Goal: Task Accomplishment & Management: Manage account settings

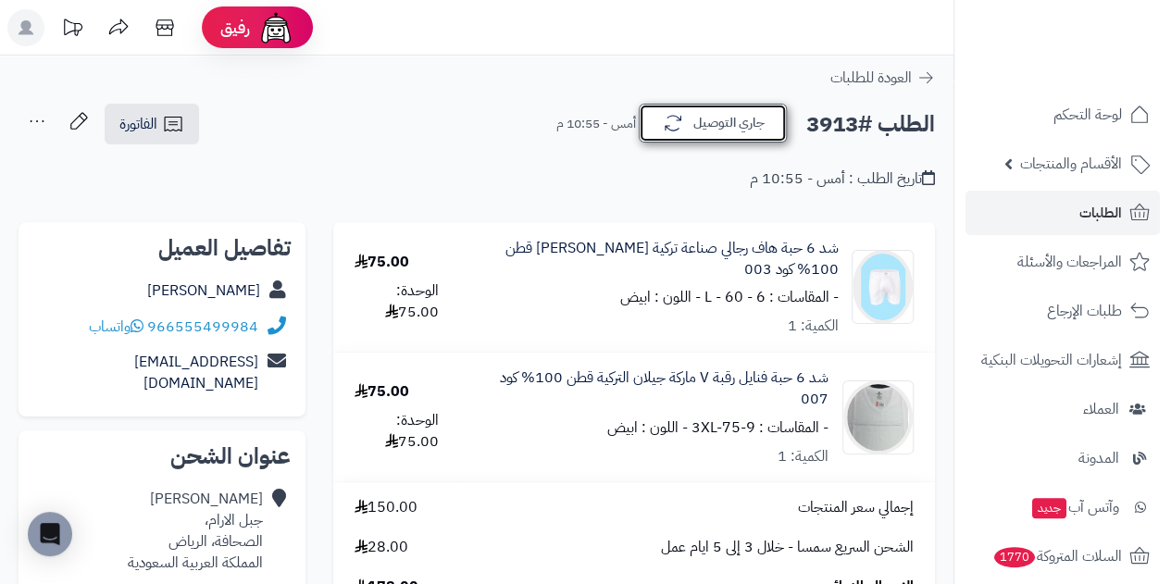
click at [721, 116] on button "جاري التوصيل" at bounding box center [713, 123] width 148 height 39
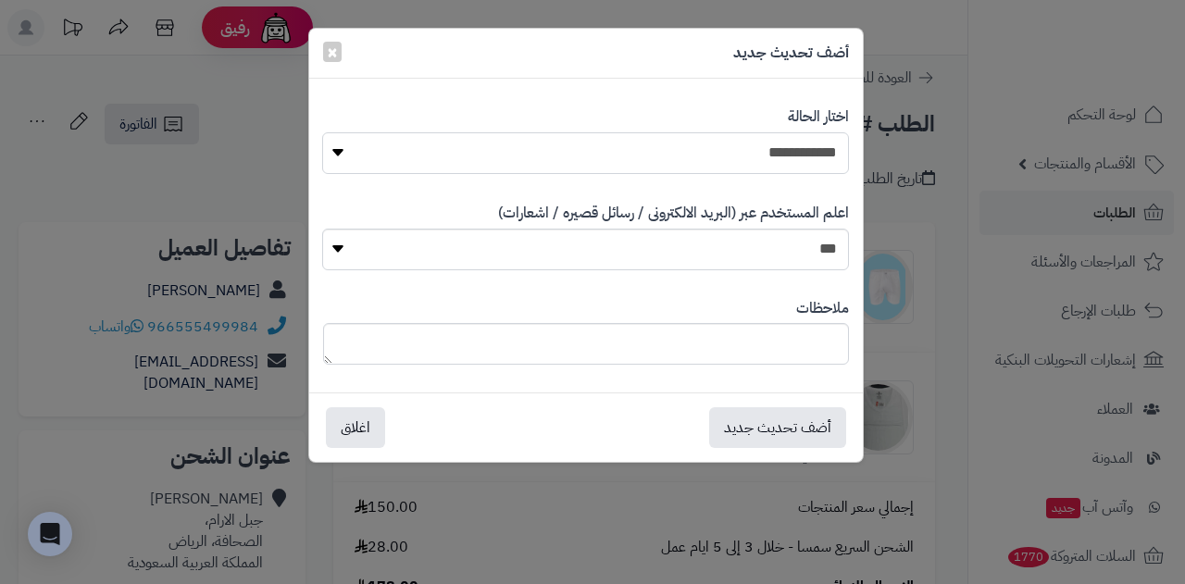
click at [725, 158] on select "**********" at bounding box center [585, 153] width 527 height 42
select select "*"
click at [322, 132] on select "**********" at bounding box center [585, 153] width 527 height 42
click at [808, 432] on button "أضف تحديث جديد" at bounding box center [777, 427] width 137 height 41
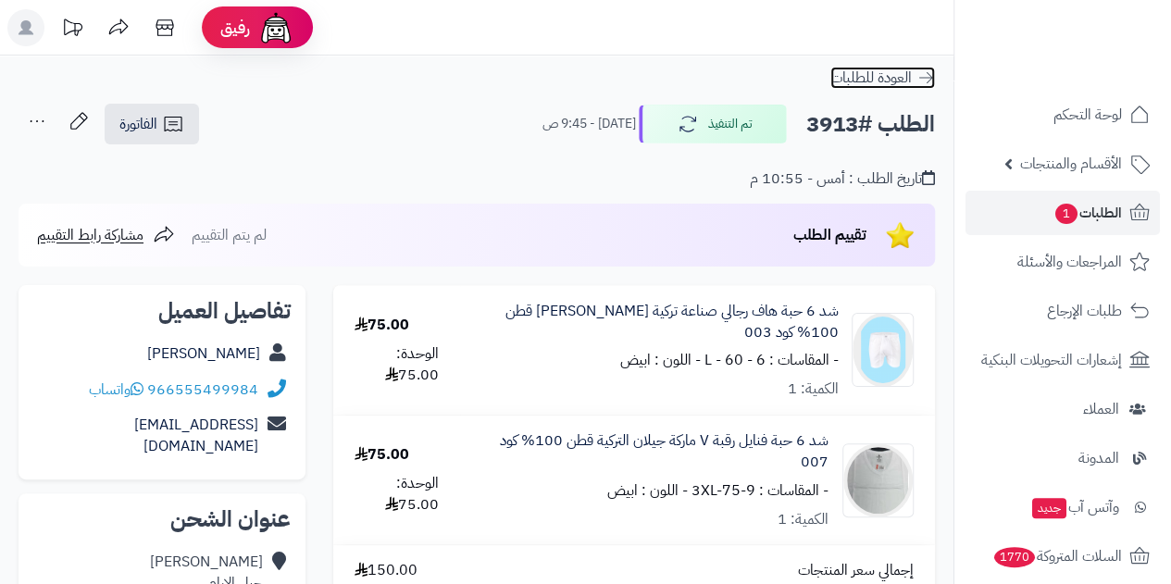
click at [887, 79] on span "العودة للطلبات" at bounding box center [871, 78] width 81 height 22
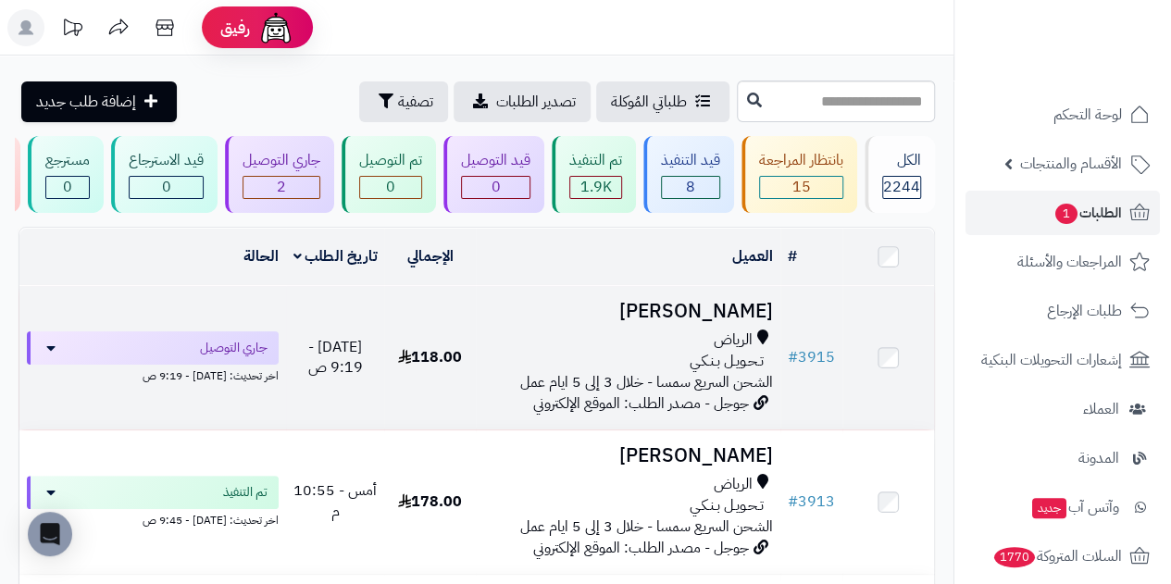
click at [708, 372] on span "تـحـويـل بـنـكـي" at bounding box center [727, 361] width 74 height 21
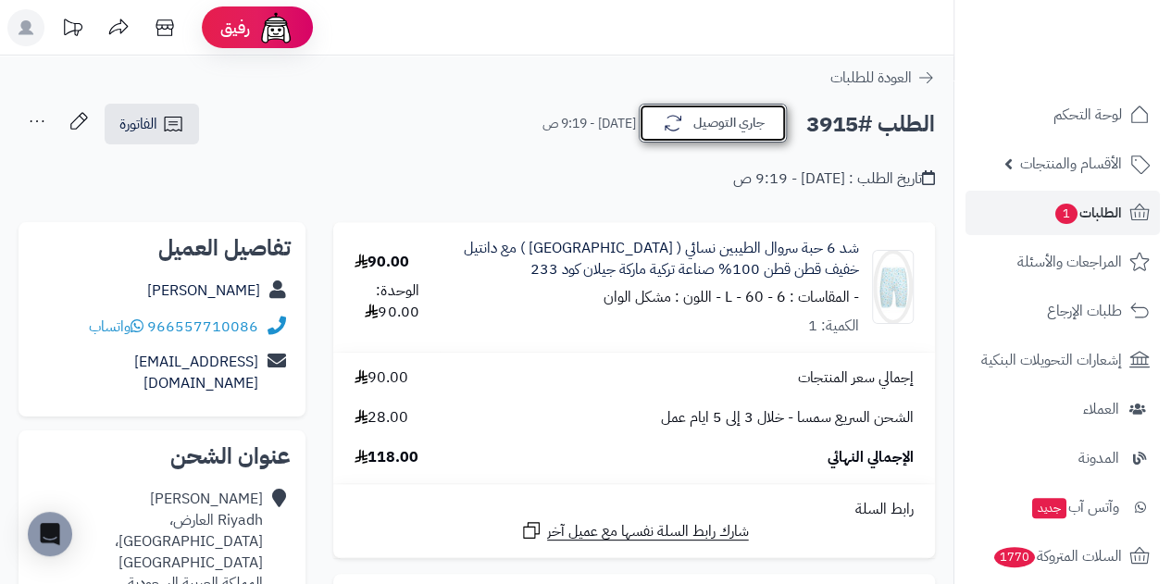
click at [709, 129] on button "جاري التوصيل" at bounding box center [713, 123] width 148 height 39
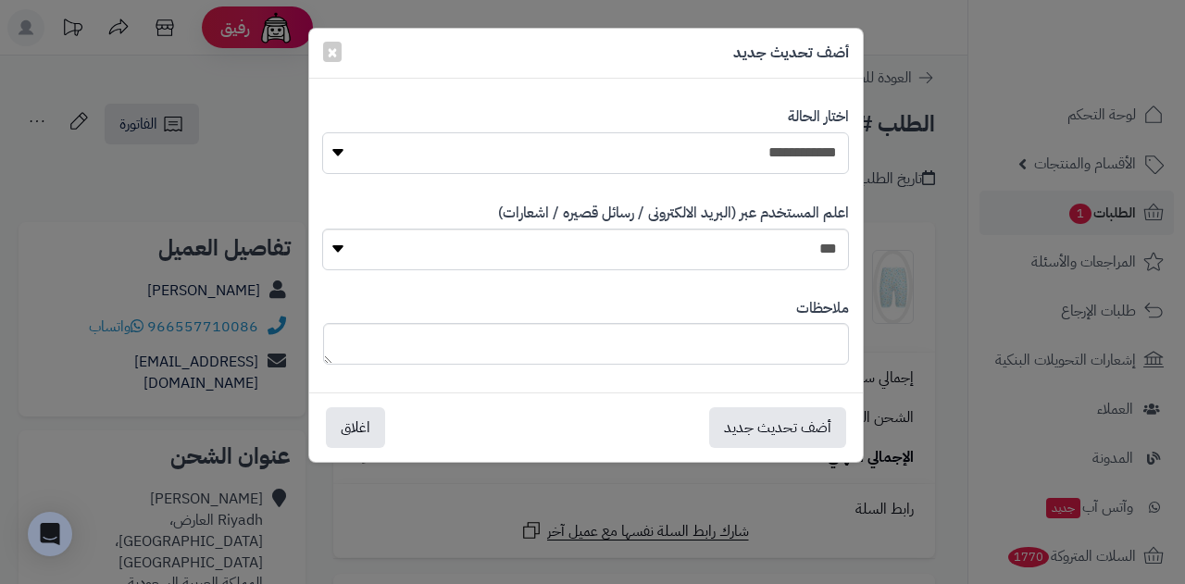
click at [692, 160] on select "**********" at bounding box center [585, 153] width 527 height 42
select select "*"
click at [322, 132] on select "**********" at bounding box center [585, 153] width 527 height 42
click at [819, 441] on button "أضف تحديث جديد" at bounding box center [777, 427] width 137 height 41
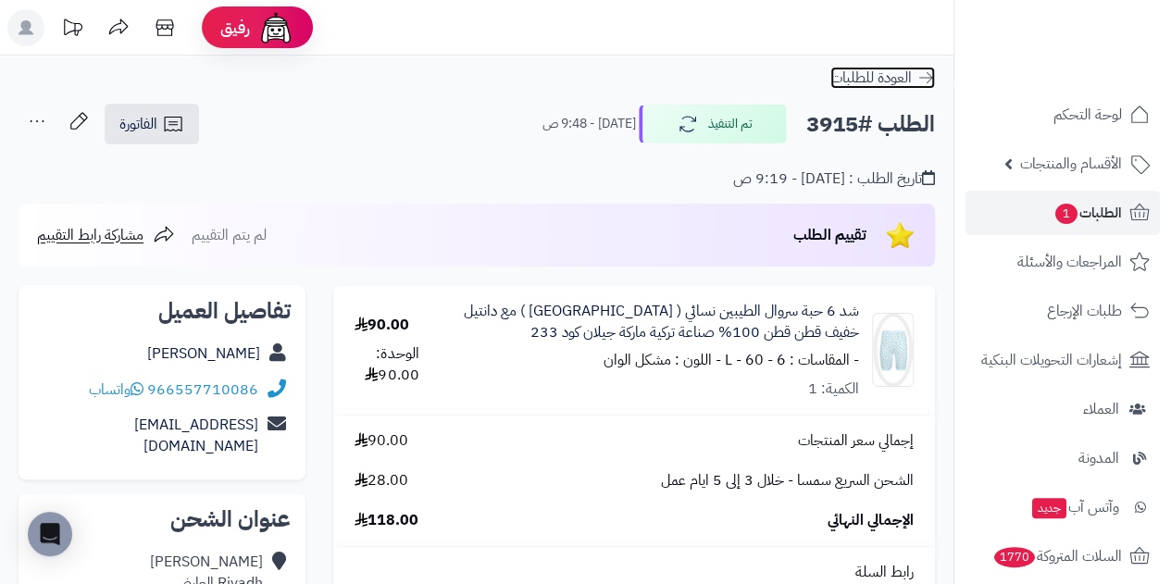
click at [845, 75] on span "العودة للطلبات" at bounding box center [871, 78] width 81 height 22
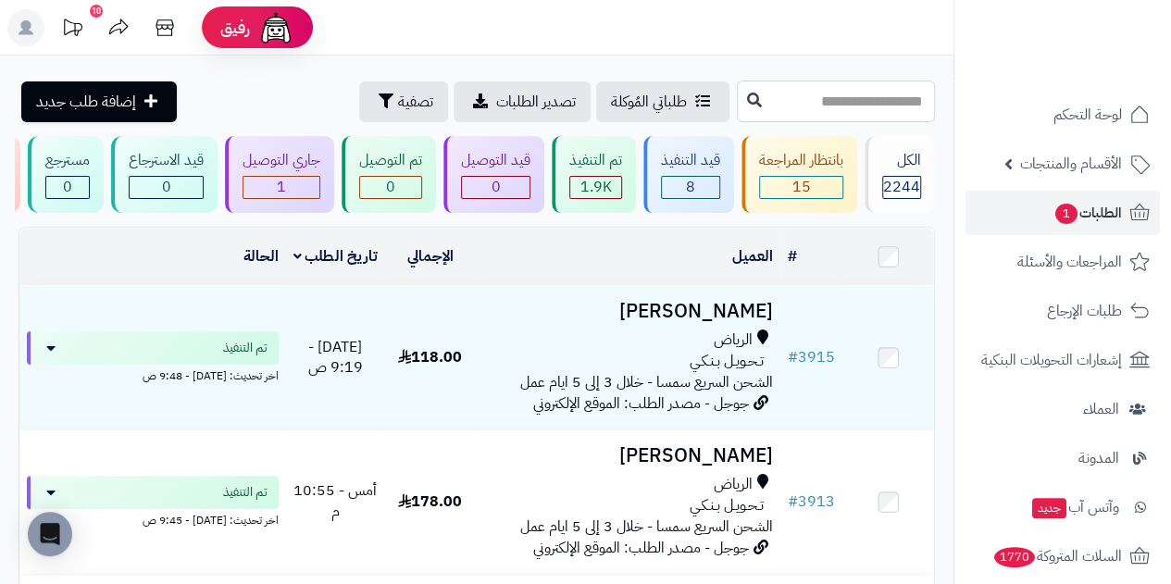
click at [820, 99] on input "text" at bounding box center [836, 102] width 198 height 42
type input "****"
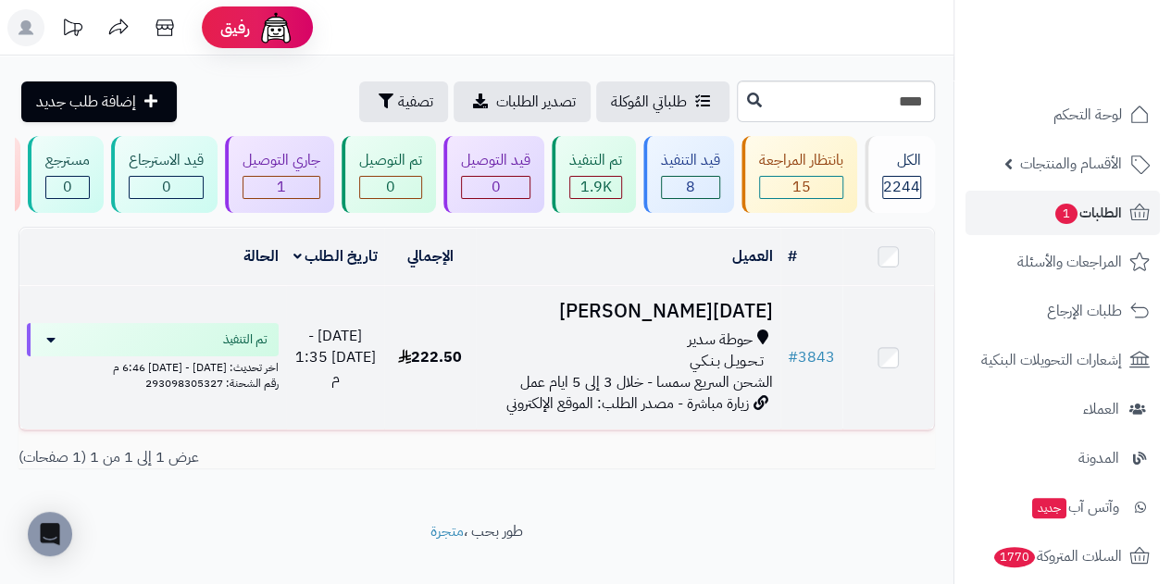
click at [719, 322] on h3 "[DATE][PERSON_NAME]" at bounding box center [628, 311] width 290 height 21
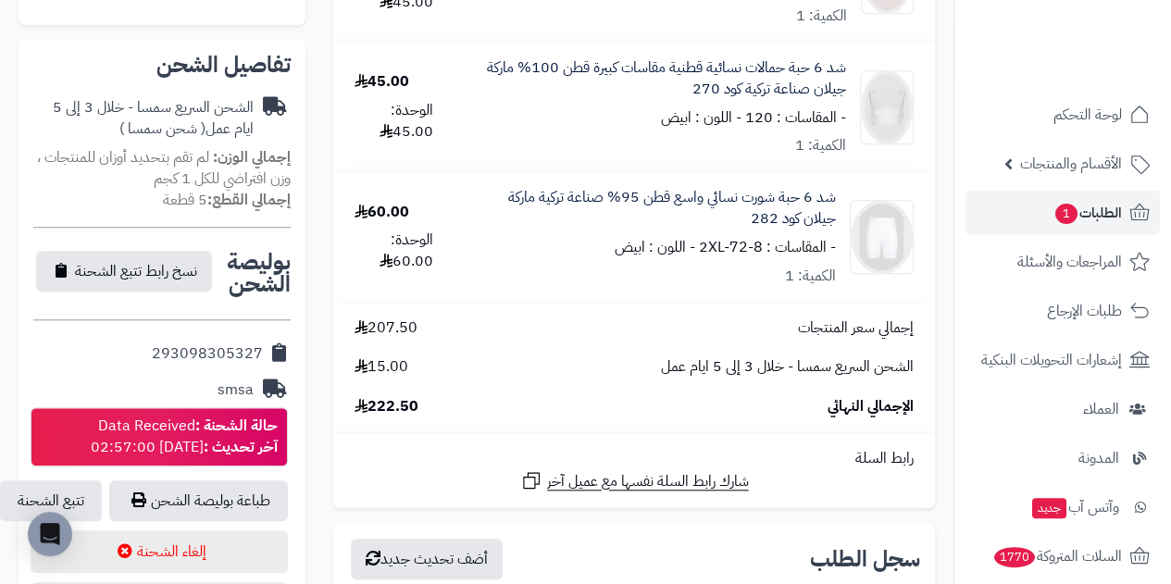
scroll to position [741, 0]
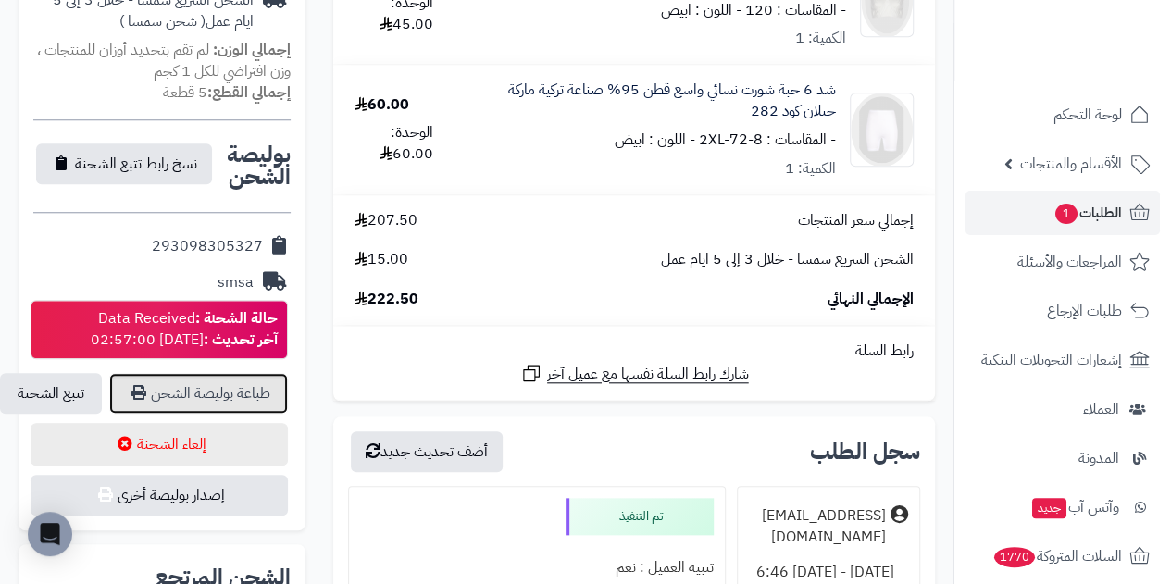
click at [200, 373] on link "طباعة بوليصة الشحن" at bounding box center [198, 393] width 179 height 41
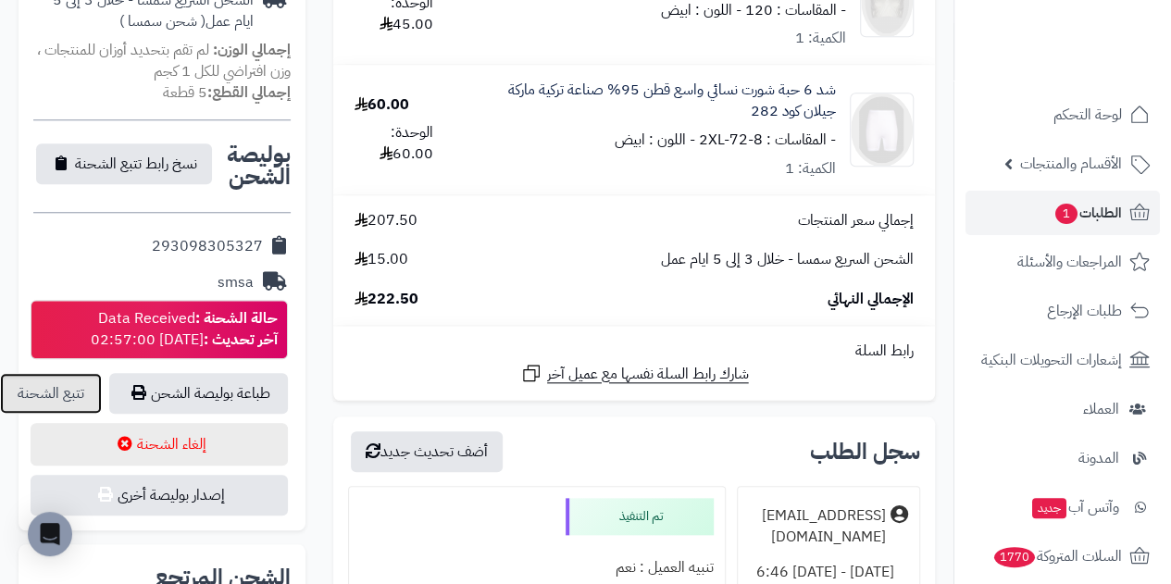
click at [59, 373] on link "تتبع الشحنة" at bounding box center [51, 393] width 102 height 41
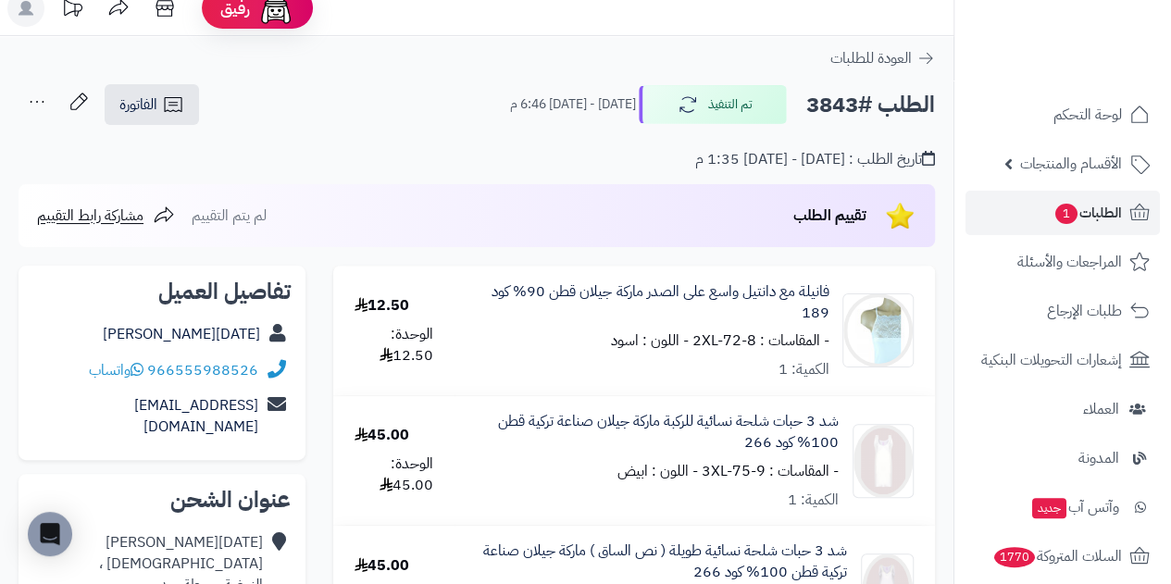
scroll to position [0, 0]
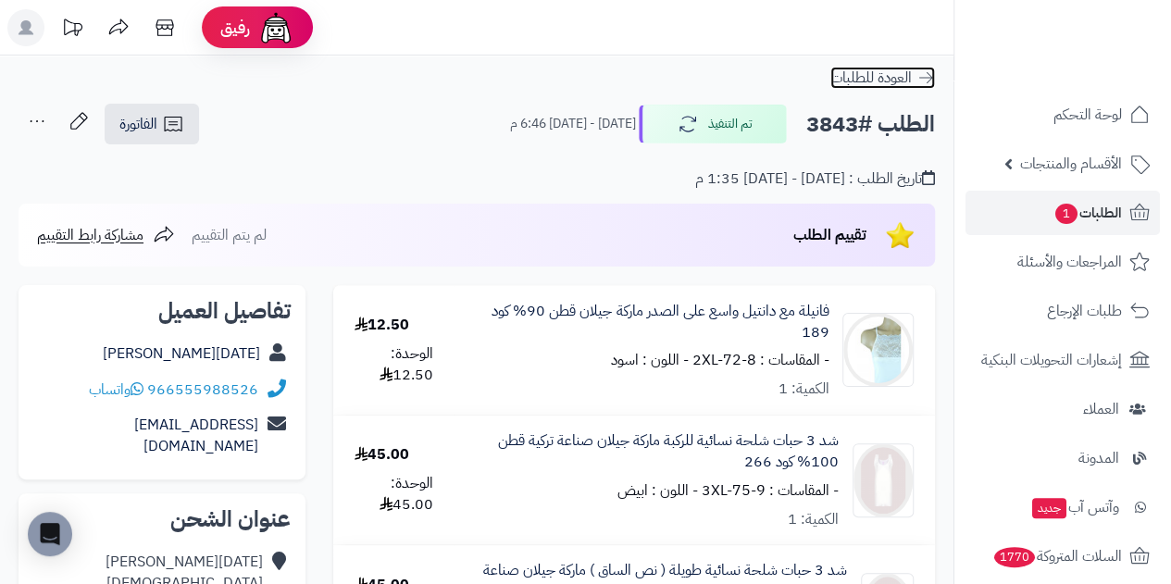
click at [853, 77] on span "العودة للطلبات" at bounding box center [871, 78] width 81 height 22
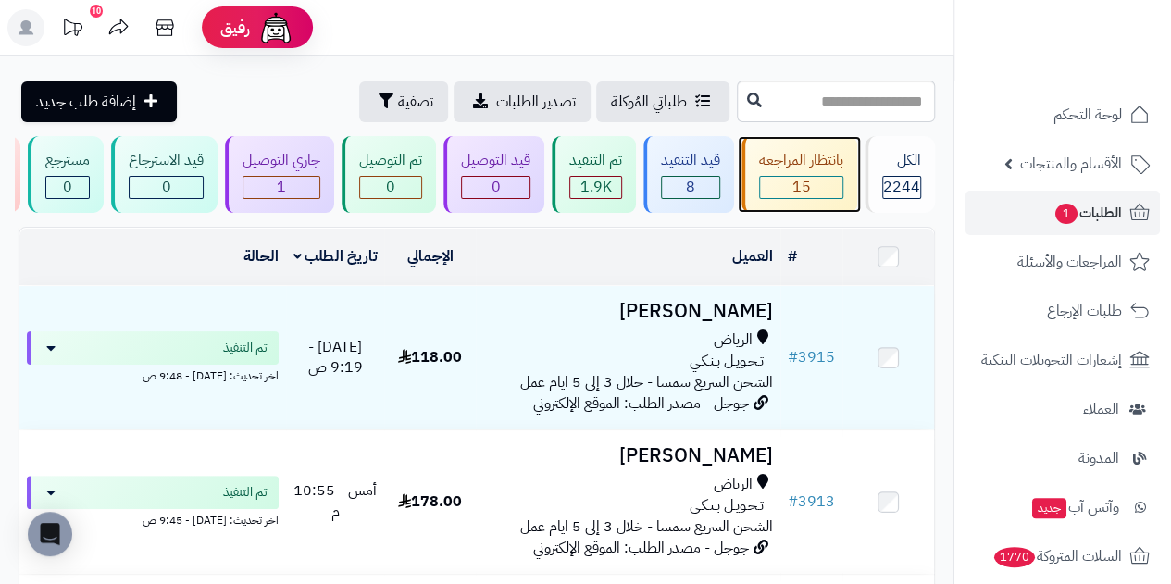
click at [817, 176] on div "15" at bounding box center [801, 187] width 84 height 23
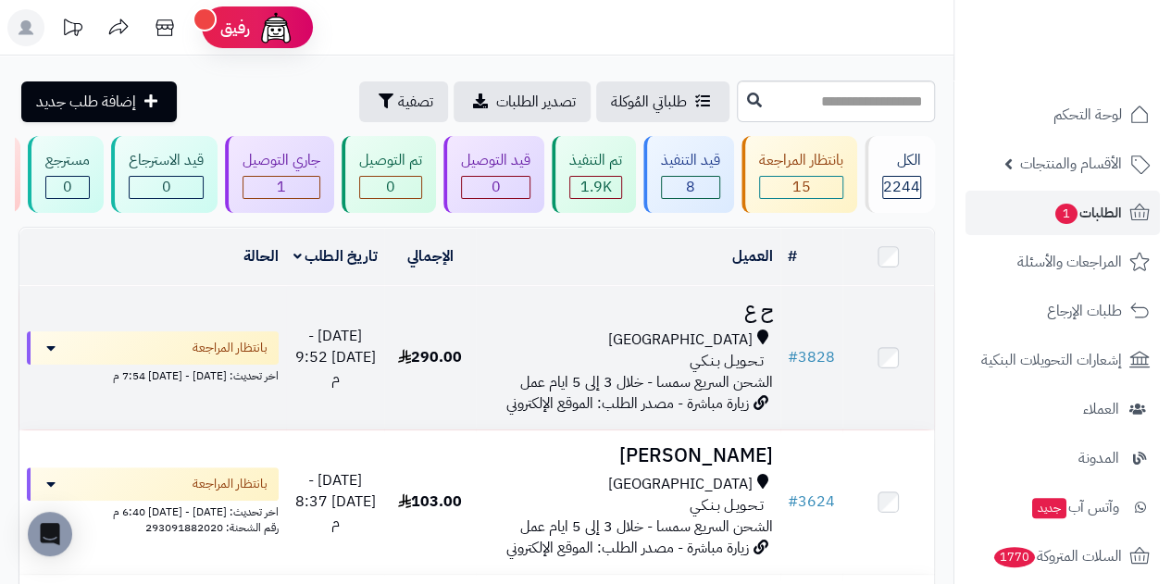
click at [739, 372] on span "تـحـويـل بـنـكـي" at bounding box center [727, 361] width 74 height 21
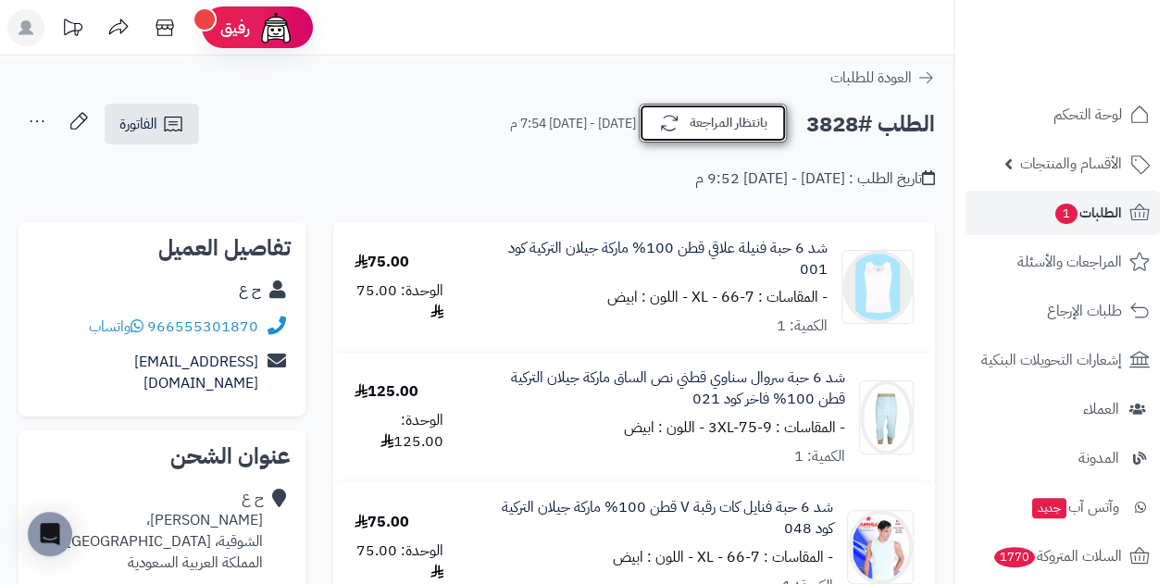
click at [691, 127] on button "بانتظار المراجعة" at bounding box center [713, 123] width 148 height 39
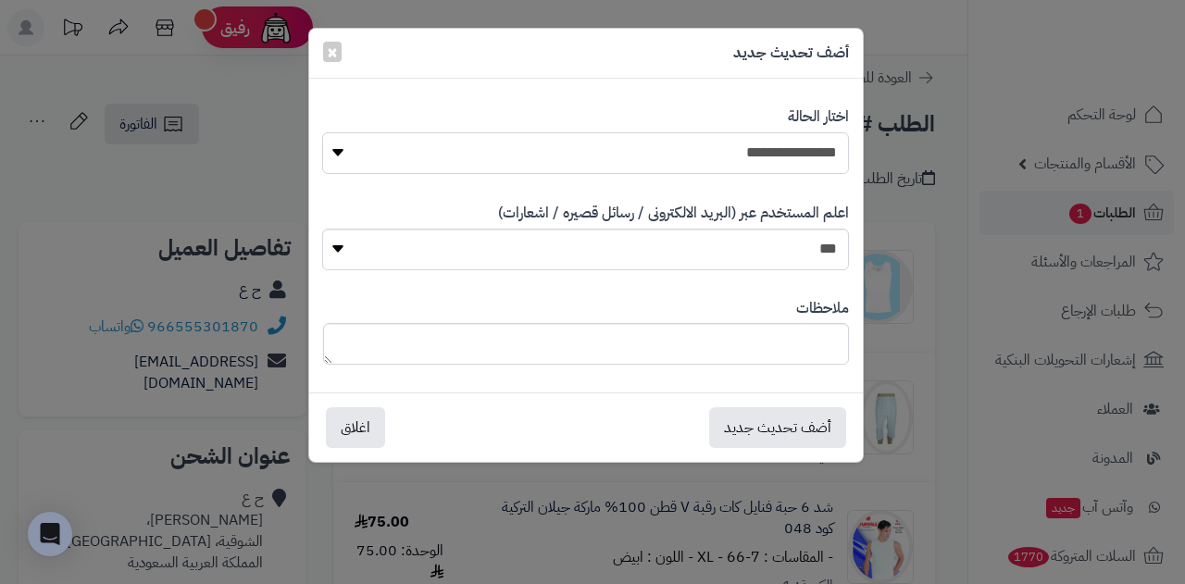
click at [683, 144] on select "**********" at bounding box center [585, 153] width 527 height 42
select select "*"
click at [322, 132] on select "**********" at bounding box center [585, 153] width 527 height 42
click at [781, 420] on button "أضف تحديث جديد" at bounding box center [777, 427] width 137 height 41
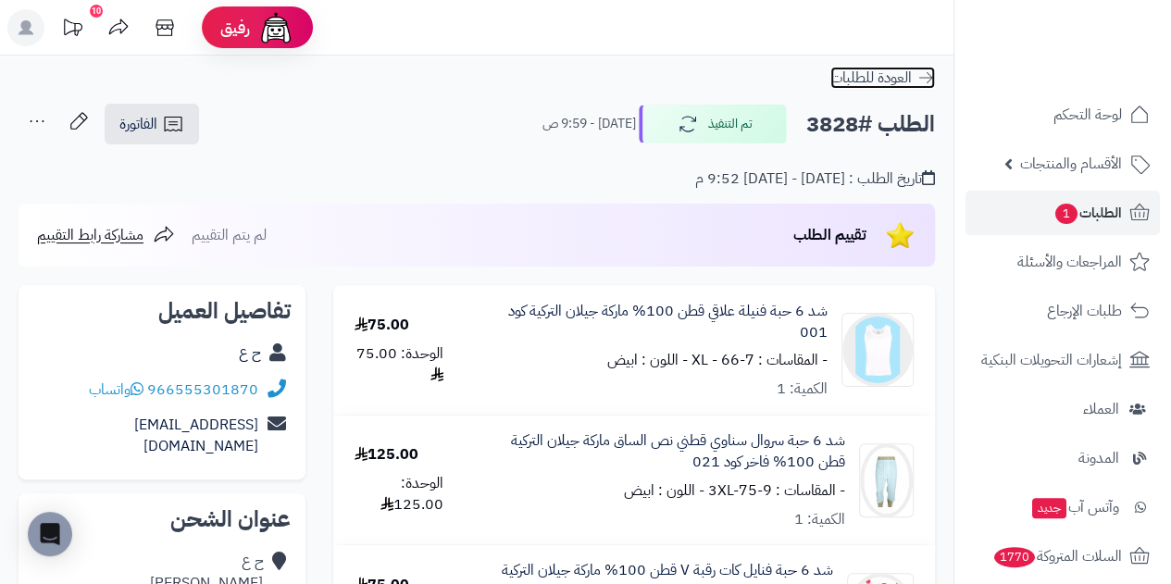
click at [870, 71] on span "العودة للطلبات" at bounding box center [871, 78] width 81 height 22
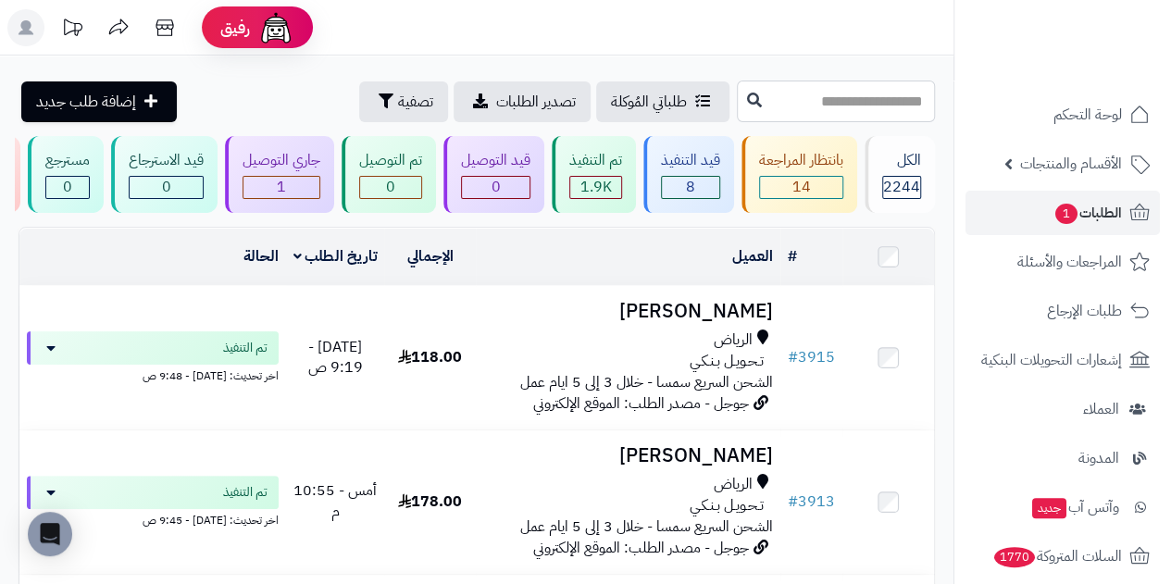
click at [850, 98] on input "text" at bounding box center [836, 102] width 198 height 42
type input "****"
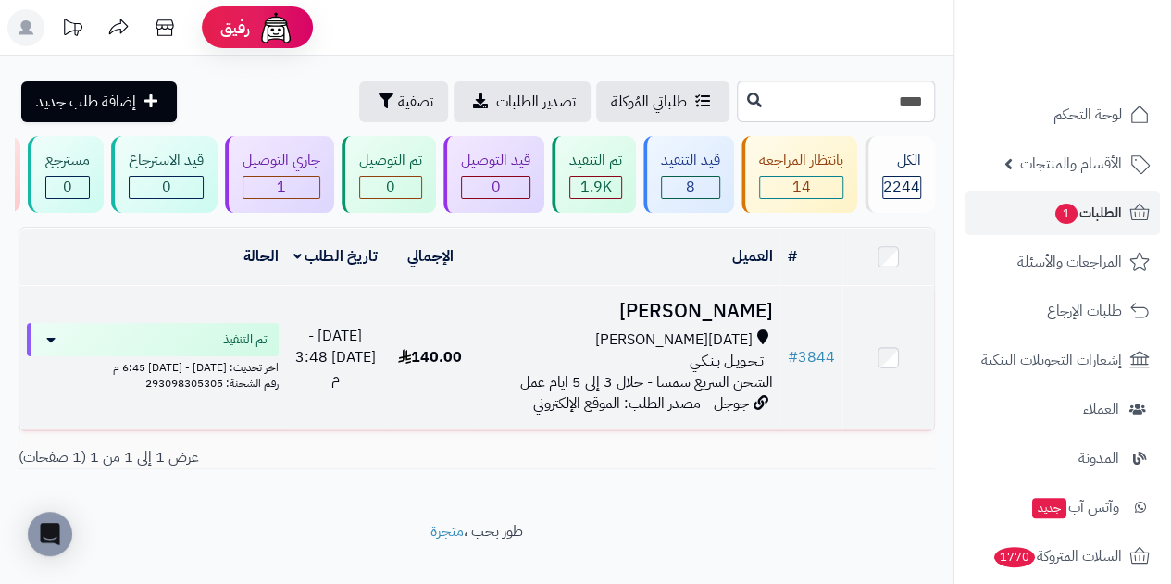
click at [698, 351] on span "[DATE][PERSON_NAME]" at bounding box center [673, 340] width 157 height 21
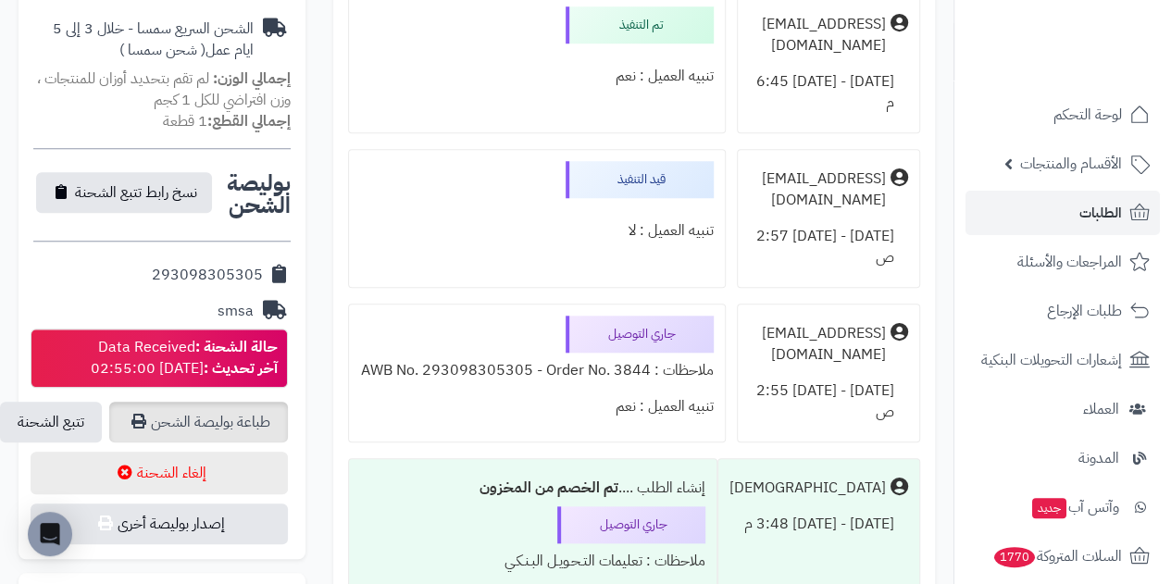
scroll to position [741, 0]
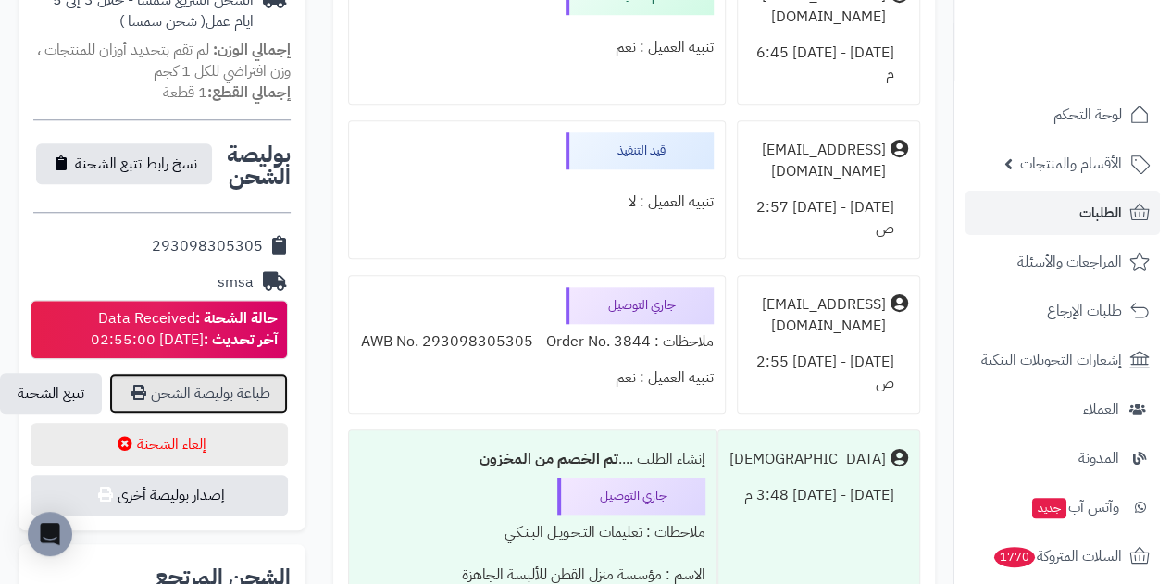
click at [194, 373] on link "طباعة بوليصة الشحن" at bounding box center [198, 393] width 179 height 41
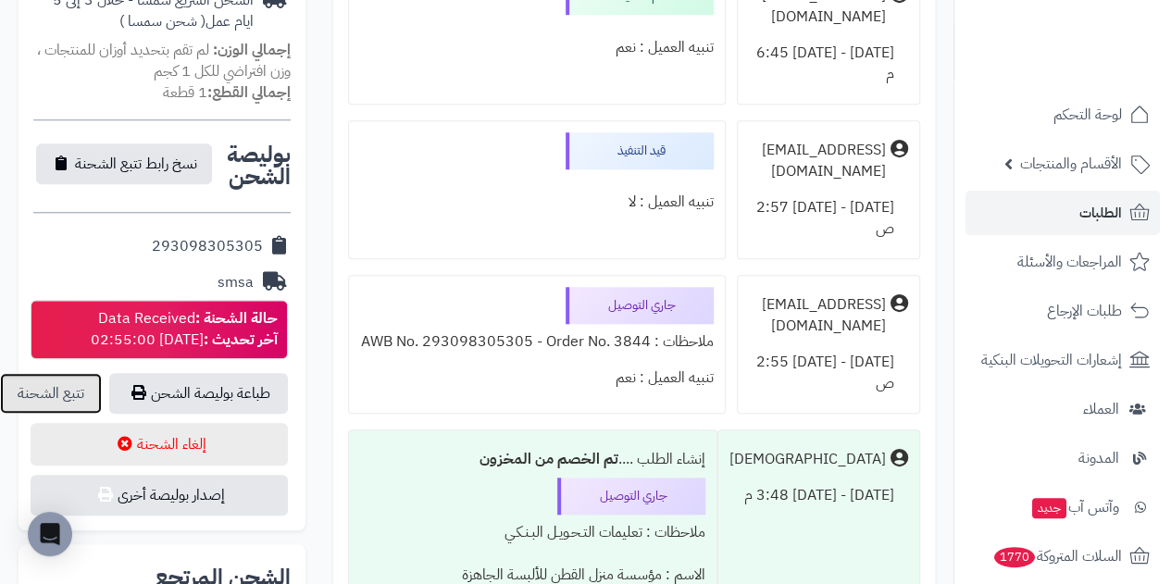
click at [74, 374] on link "تتبع الشحنة" at bounding box center [51, 393] width 102 height 41
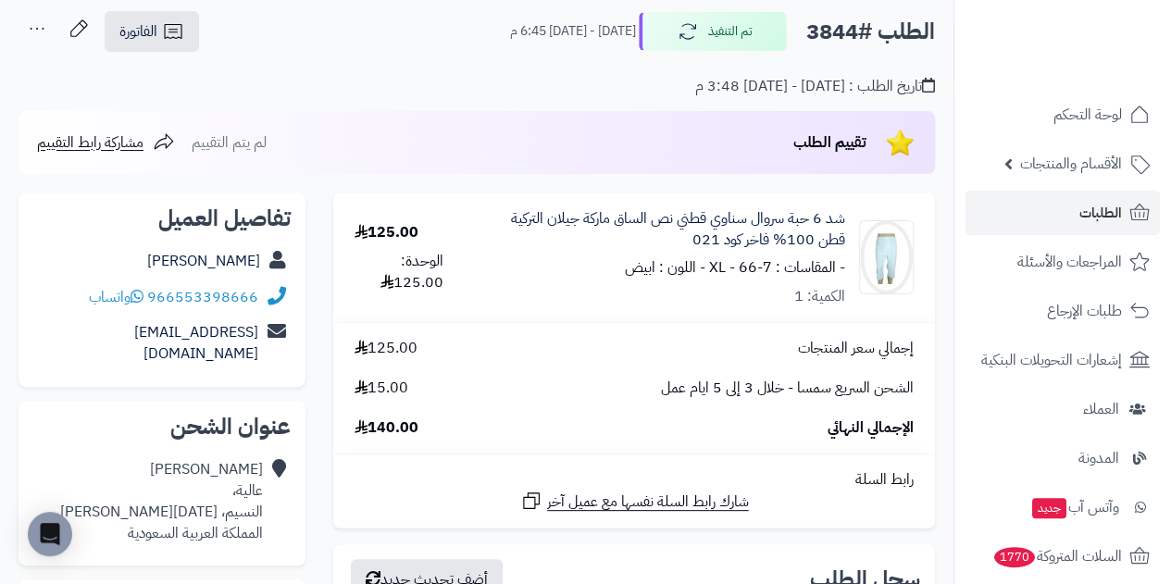
scroll to position [0, 0]
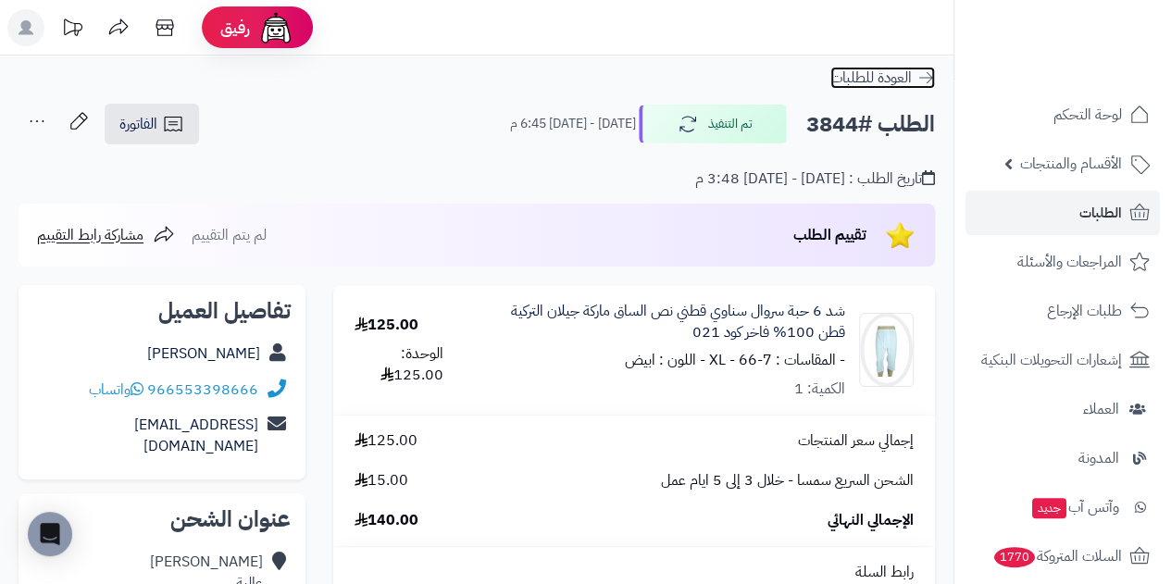
click at [872, 71] on span "العودة للطلبات" at bounding box center [871, 78] width 81 height 22
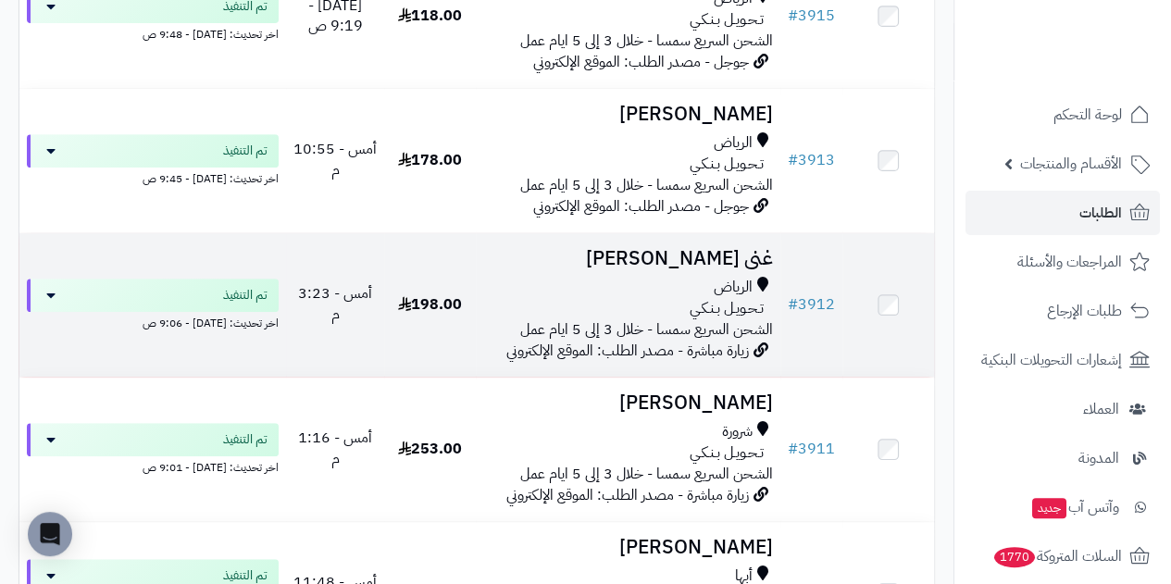
scroll to position [463, 0]
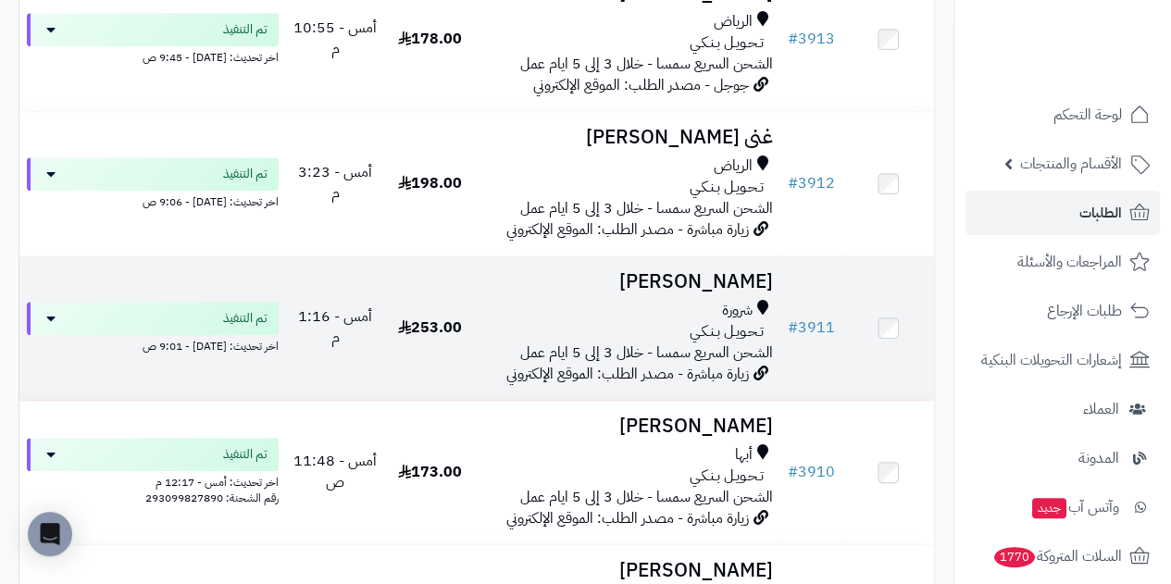
click at [708, 362] on span "الشحن السريع سمسا - خلال 3 إلى 5 ايام عمل" at bounding box center [646, 353] width 253 height 22
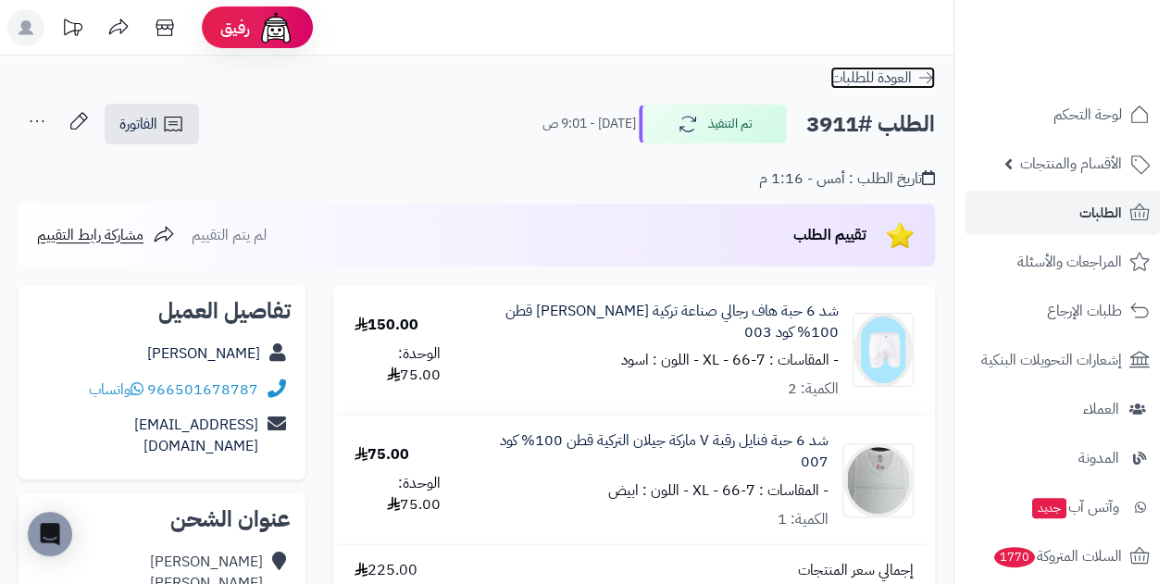
click at [891, 81] on span "العودة للطلبات" at bounding box center [871, 78] width 81 height 22
click at [877, 78] on span "العودة للطلبات" at bounding box center [871, 78] width 81 height 22
click at [866, 71] on span "العودة للطلبات" at bounding box center [871, 78] width 81 height 22
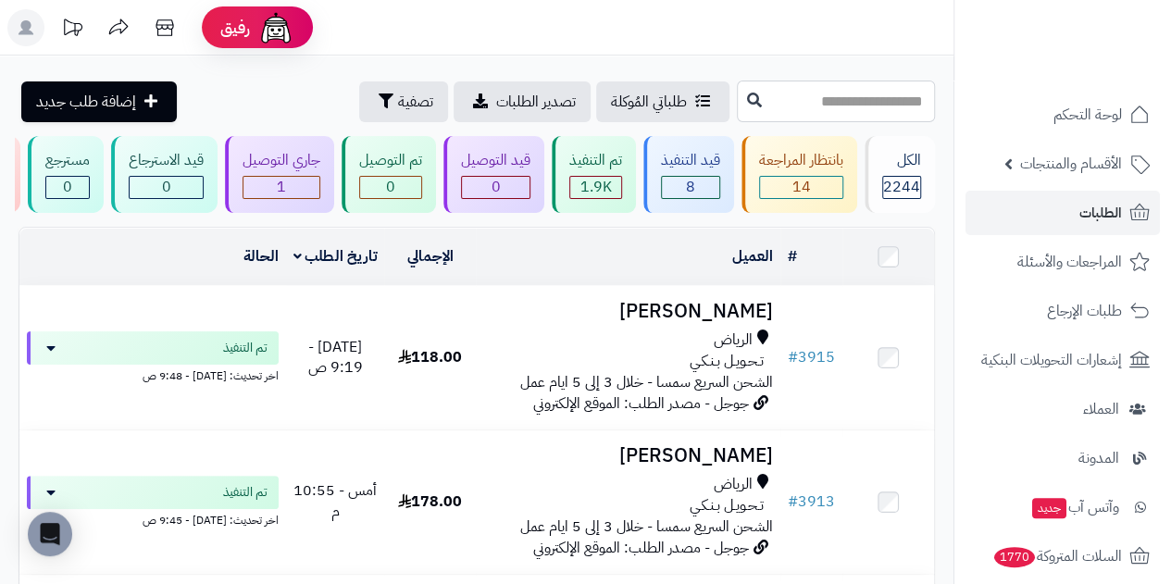
click at [839, 97] on input "text" at bounding box center [836, 102] width 198 height 42
type input "****"
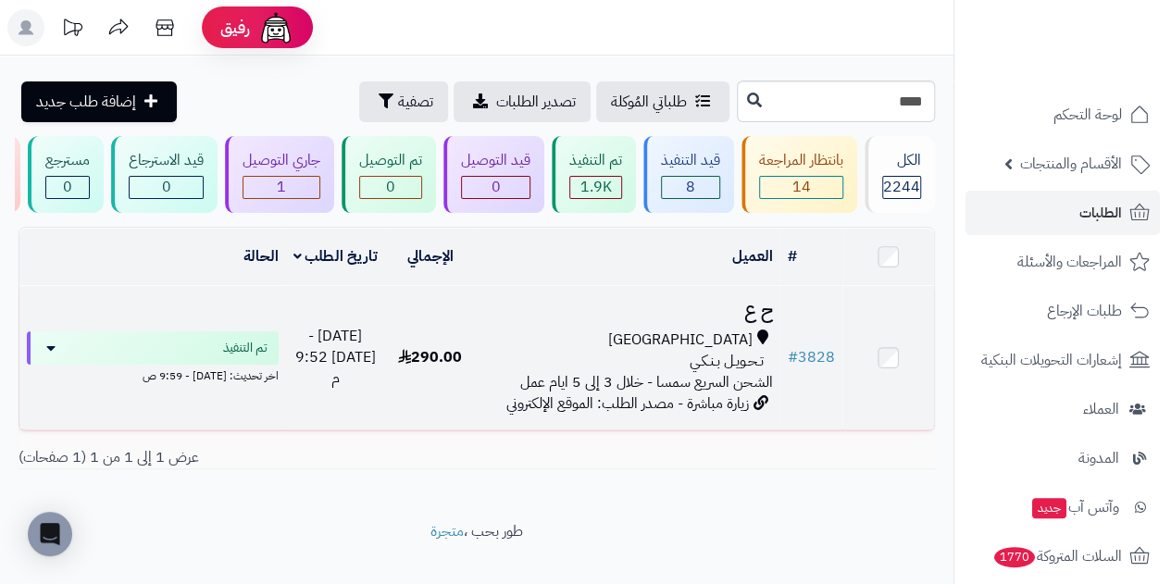
click at [730, 370] on span "تـحـويـل بـنـكـي" at bounding box center [727, 361] width 74 height 21
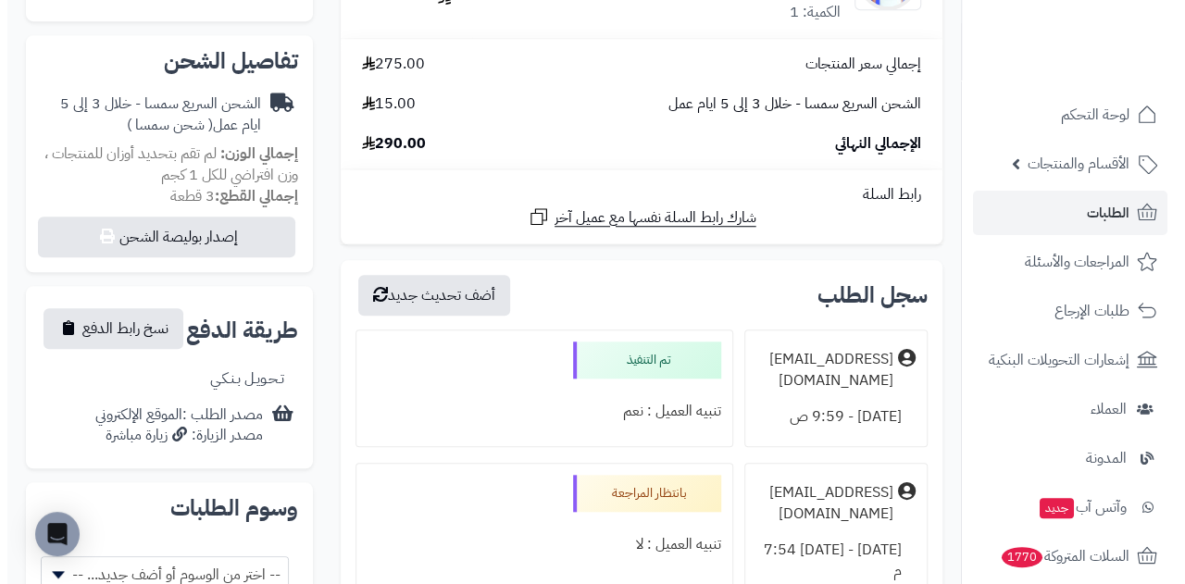
scroll to position [741, 0]
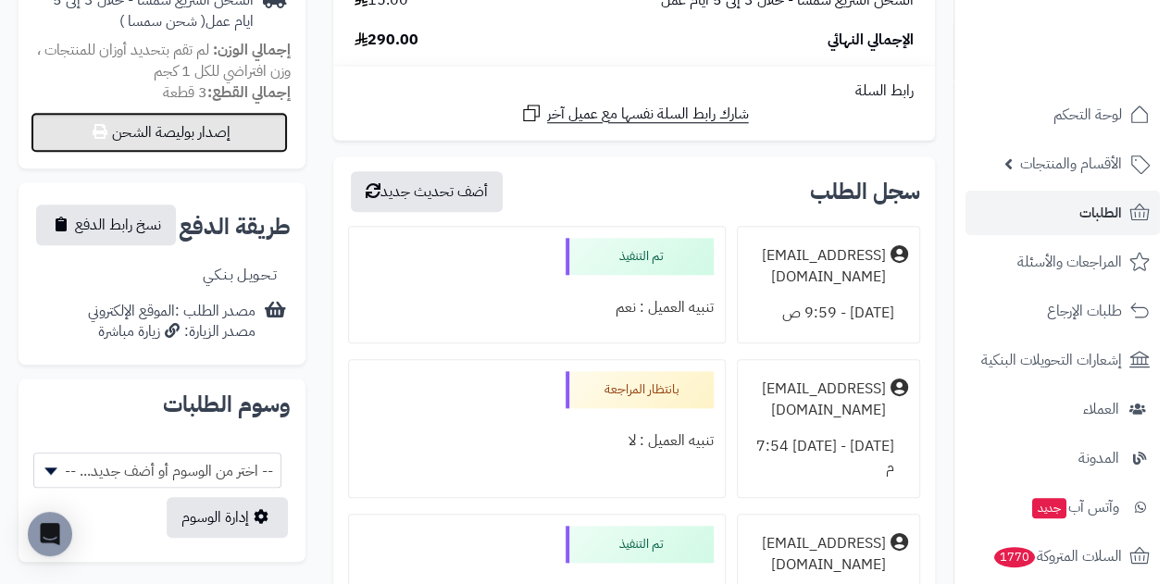
click at [169, 112] on button "إصدار بوليصة الشحن" at bounding box center [159, 132] width 257 height 41
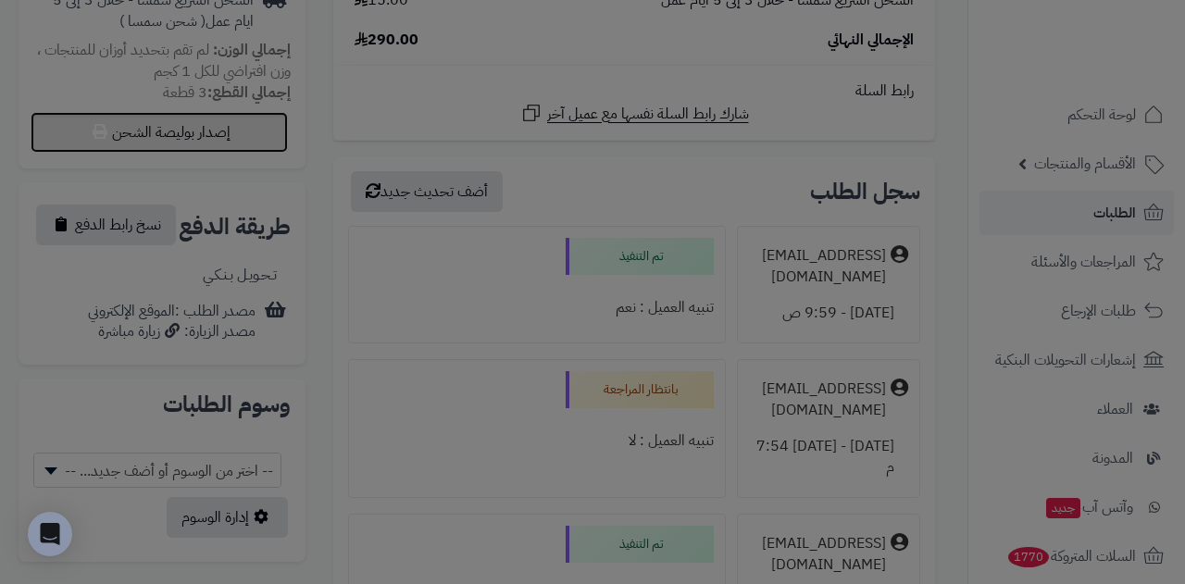
select select "****"
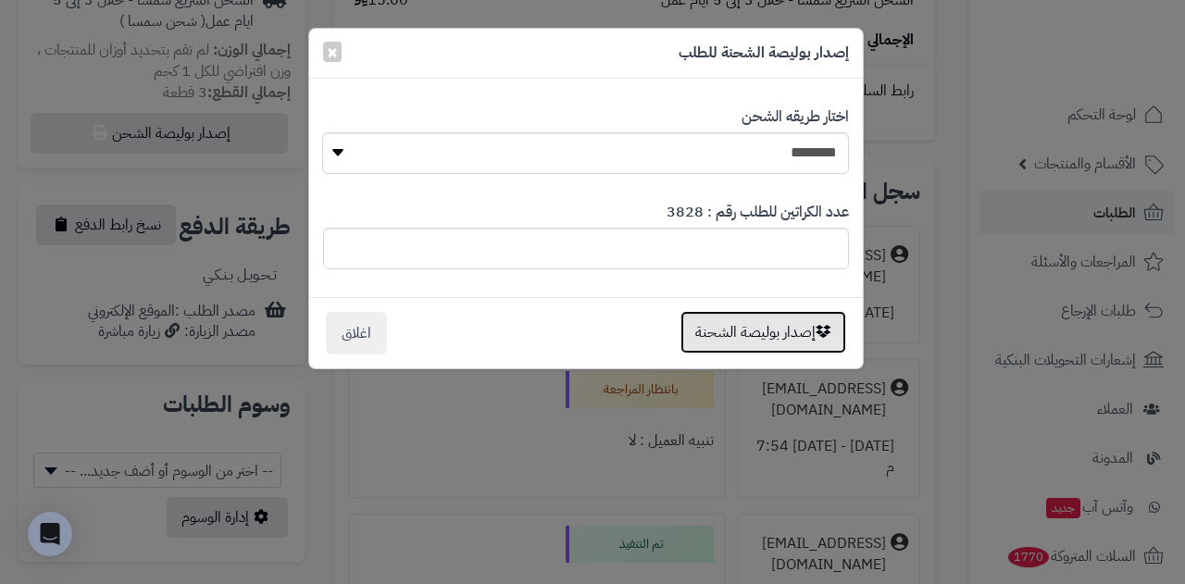
click at [810, 333] on button "إصدار بوليصة الشحنة" at bounding box center [764, 332] width 166 height 43
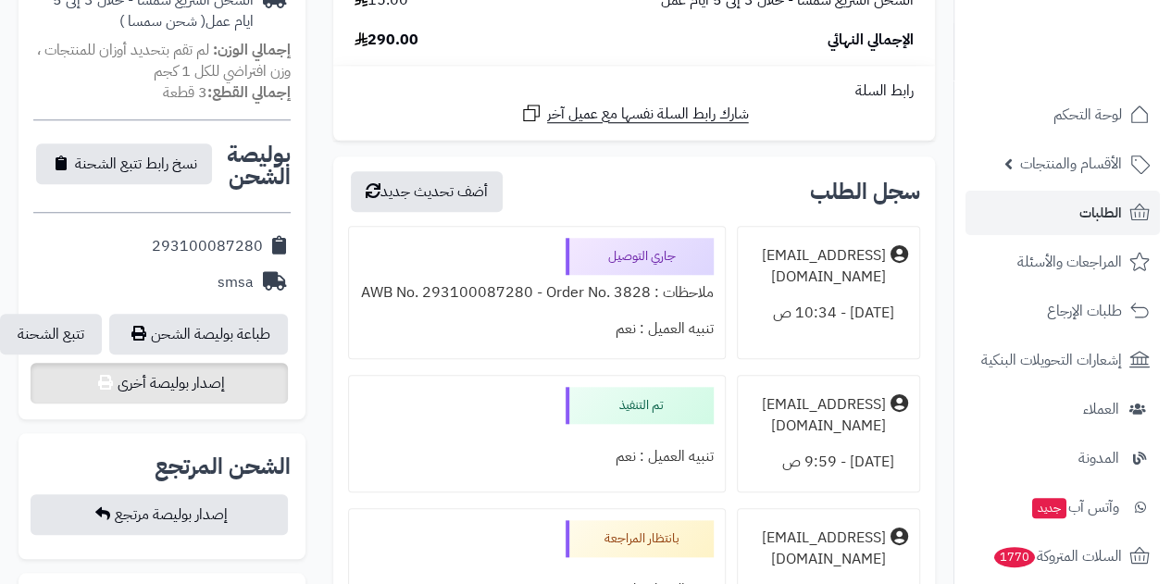
scroll to position [700, 0]
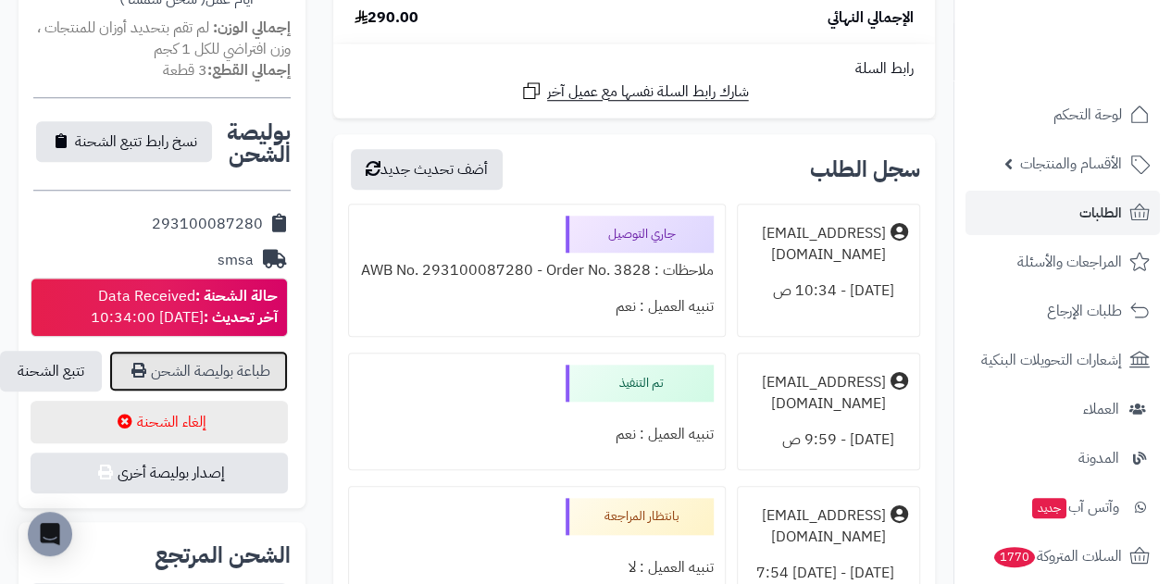
click at [206, 355] on link "طباعة بوليصة الشحن" at bounding box center [198, 371] width 179 height 41
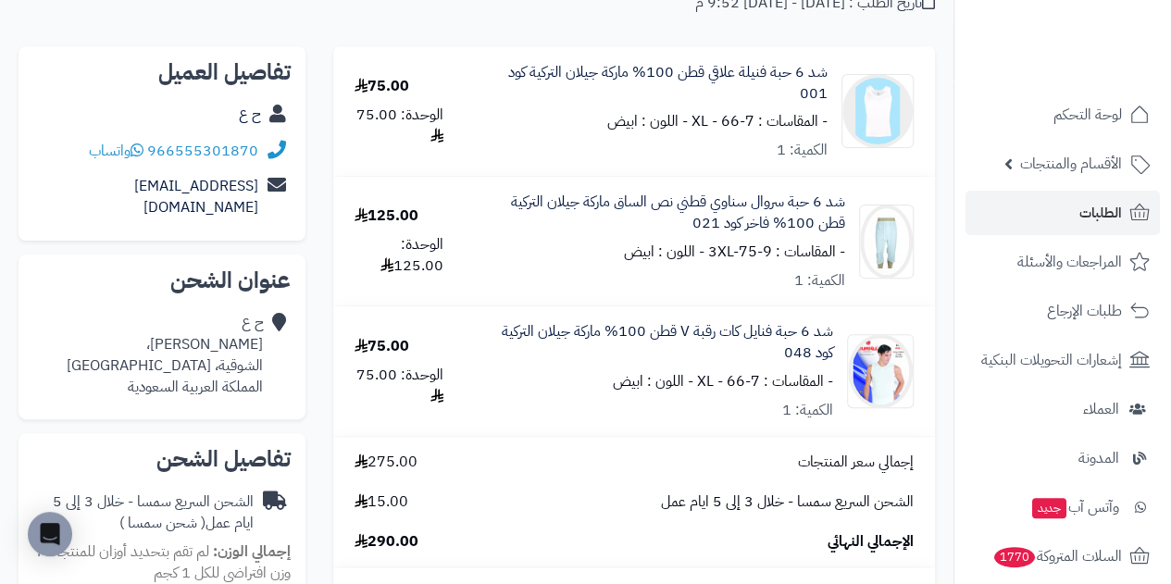
scroll to position [0, 0]
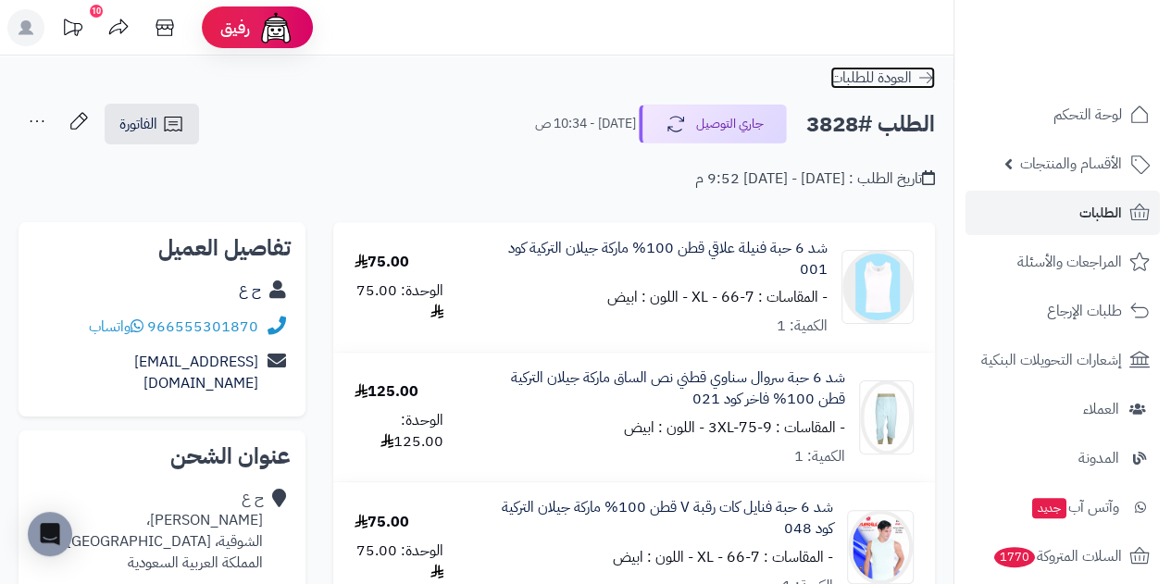
click at [886, 72] on span "العودة للطلبات" at bounding box center [871, 78] width 81 height 22
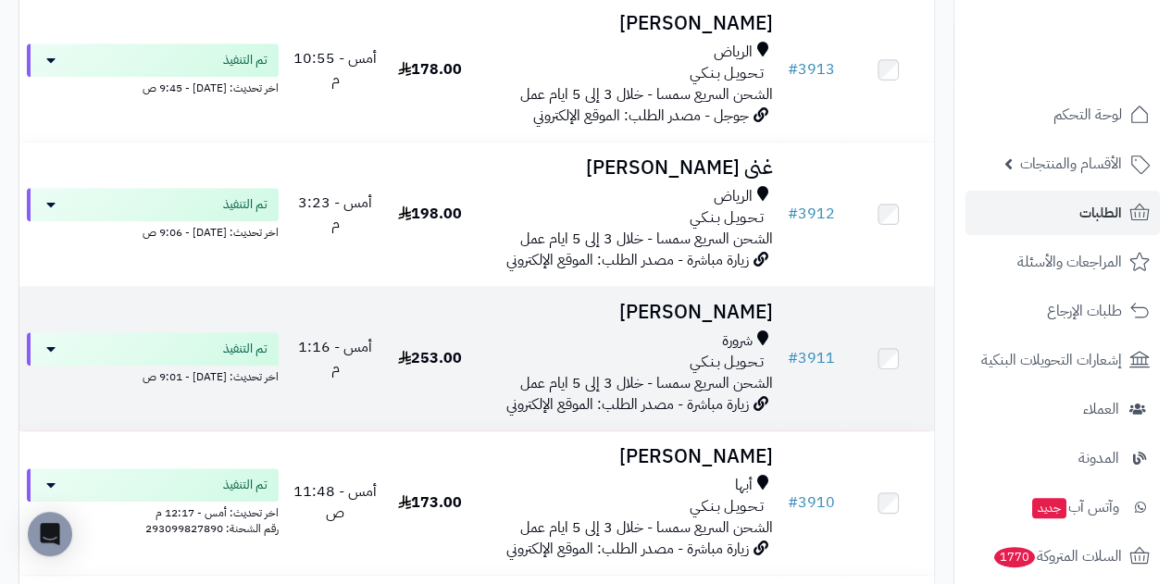
scroll to position [463, 0]
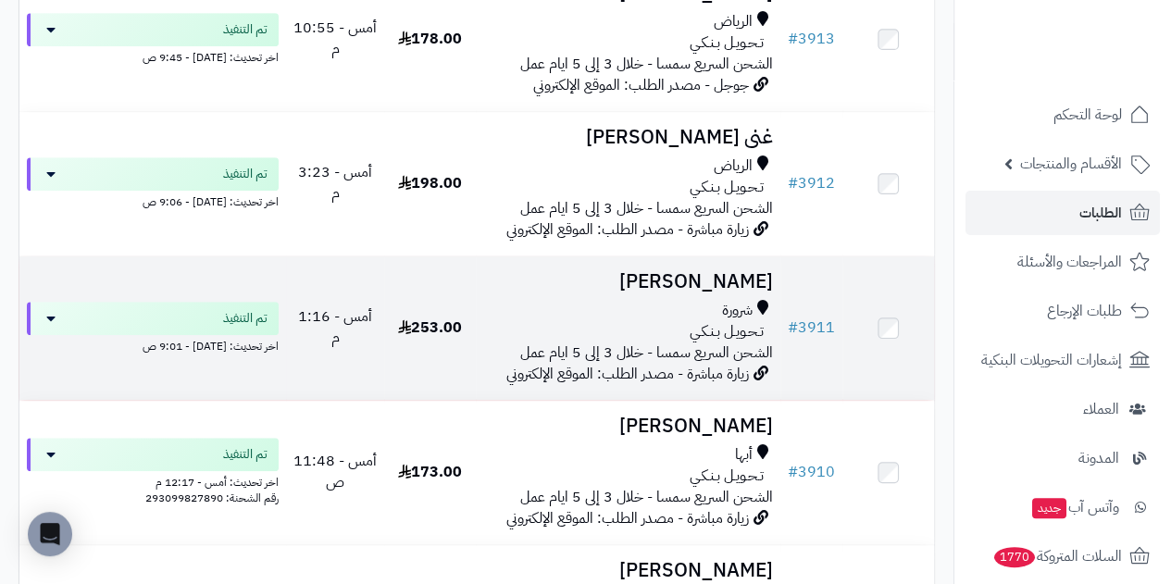
click at [648, 376] on span "زيارة مباشرة - مصدر الطلب: الموقع الإلكتروني" at bounding box center [628, 374] width 243 height 22
click at [727, 311] on span "شرورة" at bounding box center [737, 310] width 31 height 21
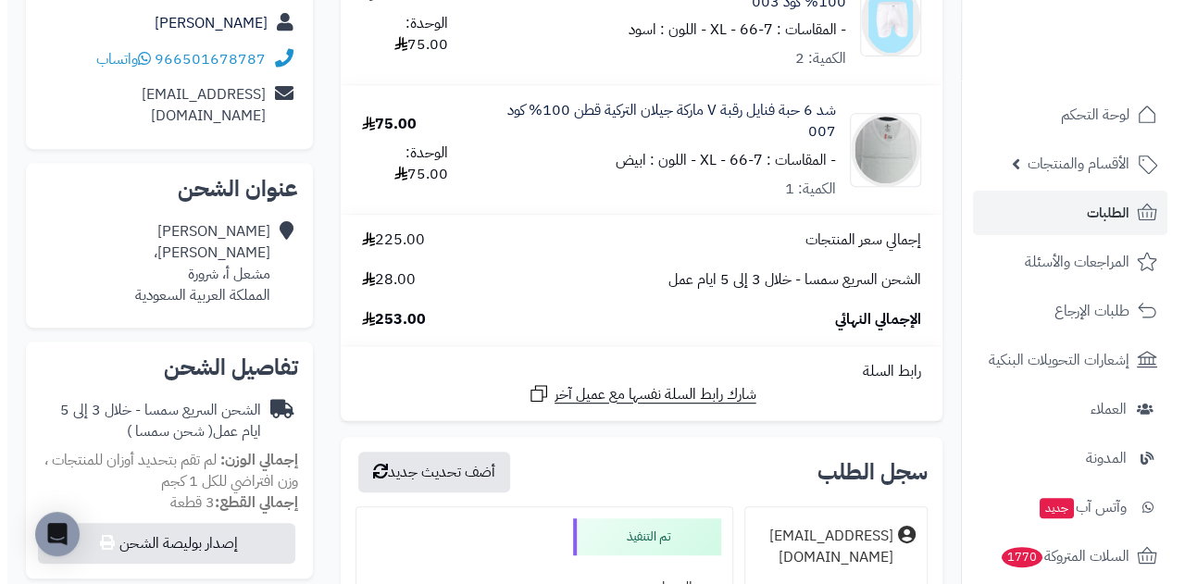
scroll to position [370, 0]
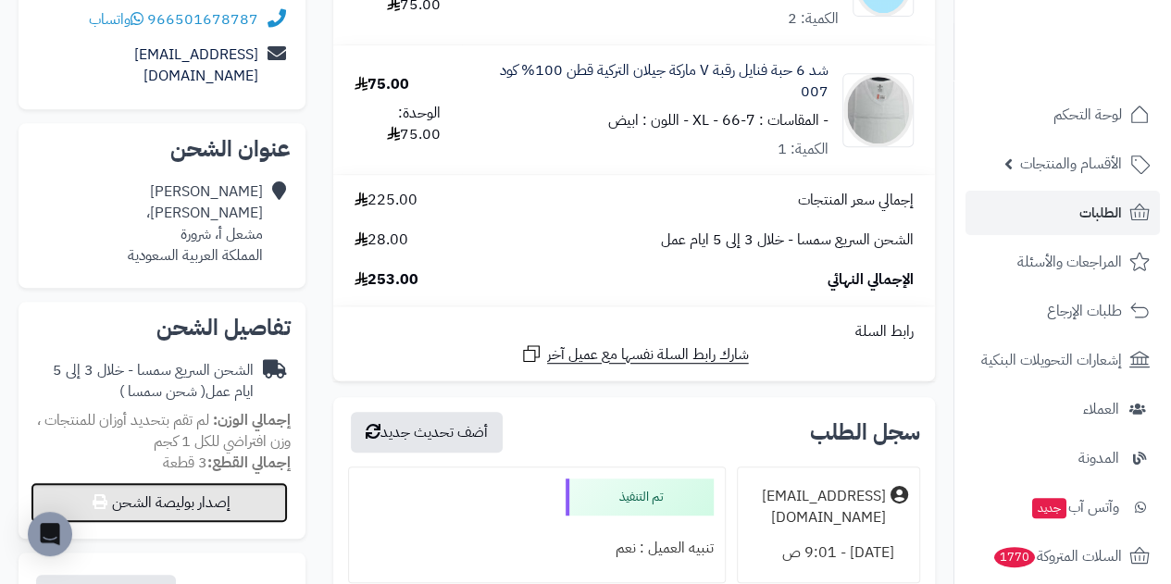
click at [211, 482] on button "إصدار بوليصة الشحن" at bounding box center [159, 502] width 257 height 41
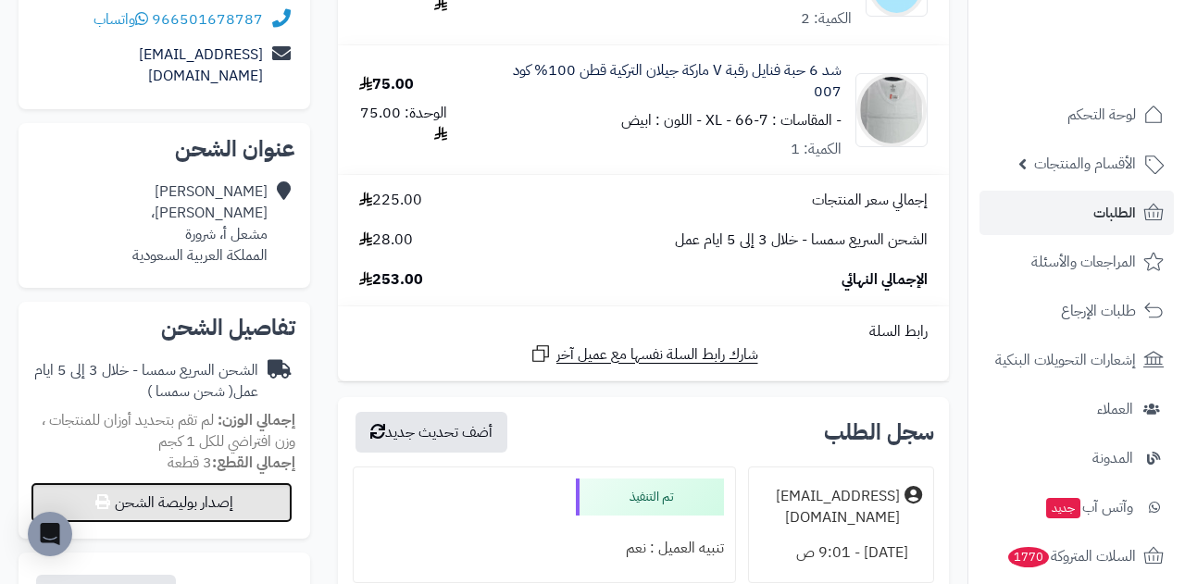
select select "****"
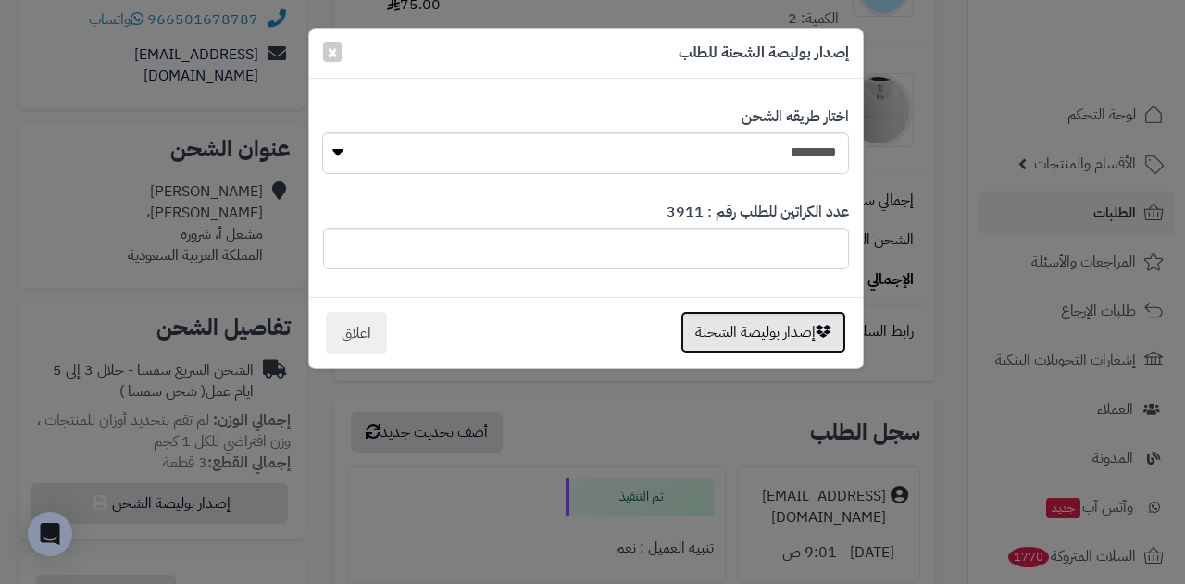
click at [770, 335] on button "إصدار بوليصة الشحنة" at bounding box center [764, 332] width 166 height 43
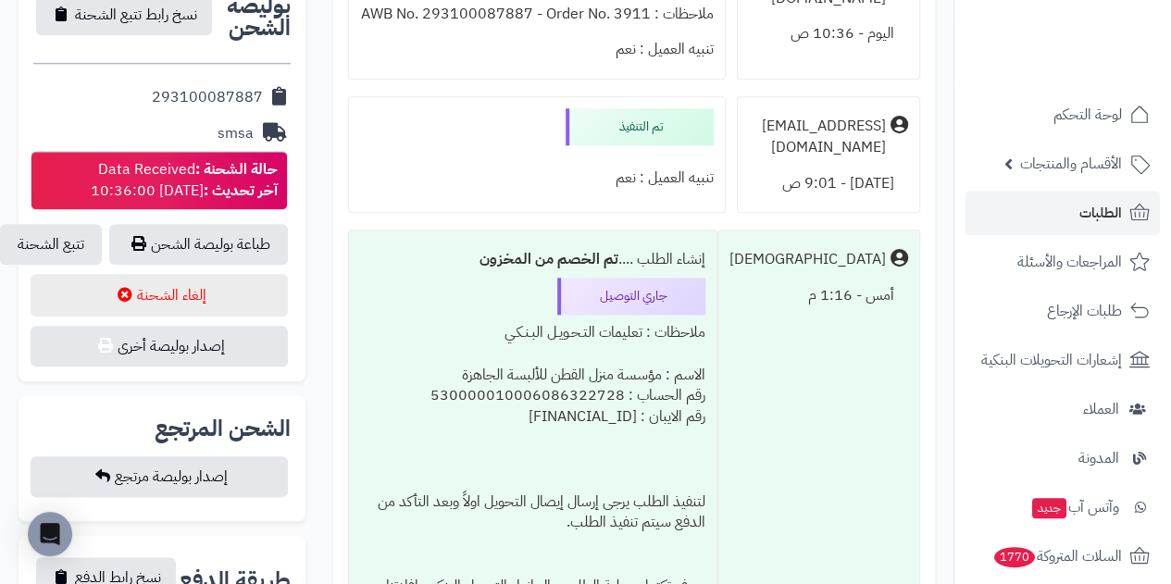
scroll to position [833, 0]
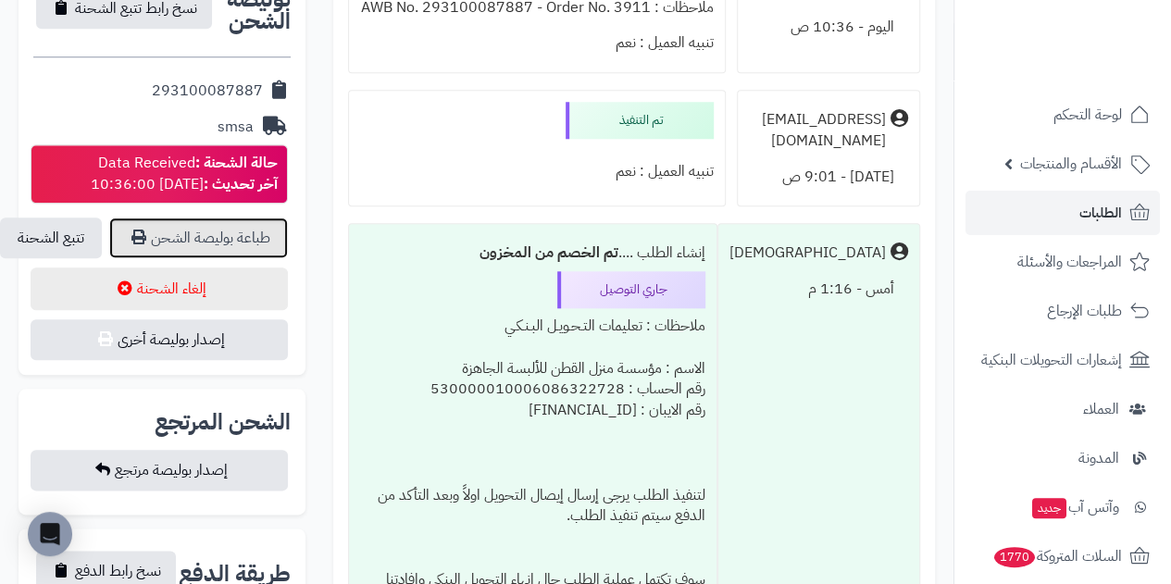
click at [201, 218] on link "طباعة بوليصة الشحن" at bounding box center [198, 238] width 179 height 41
